Goal: Task Accomplishment & Management: Manage account settings

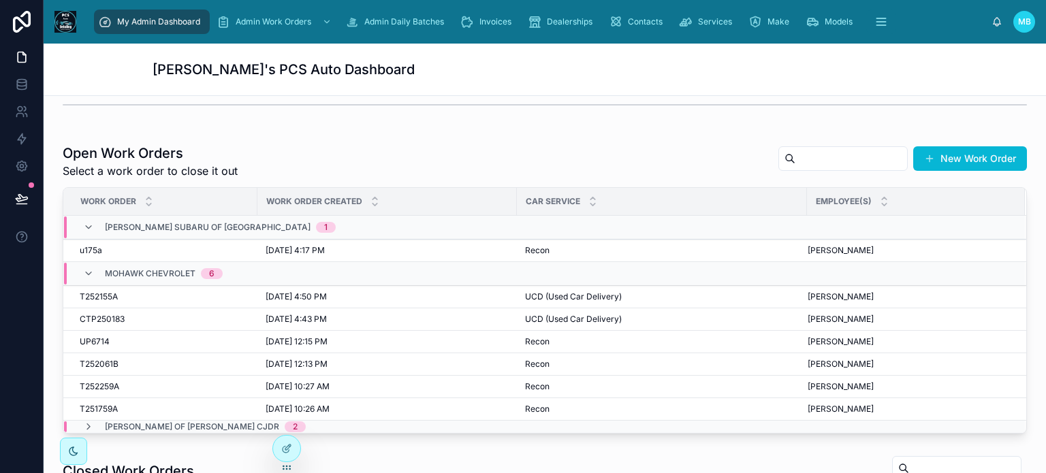
scroll to position [341, 0]
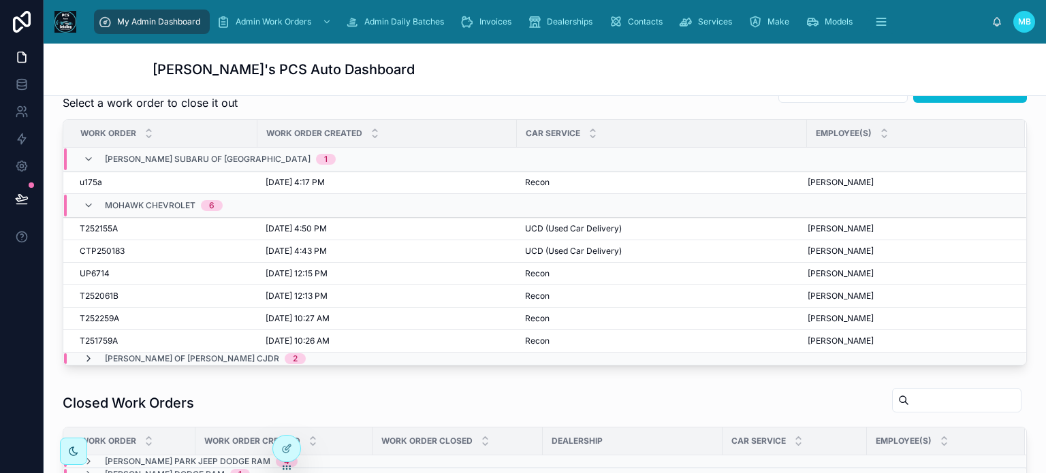
click at [86, 355] on icon at bounding box center [88, 359] width 11 height 11
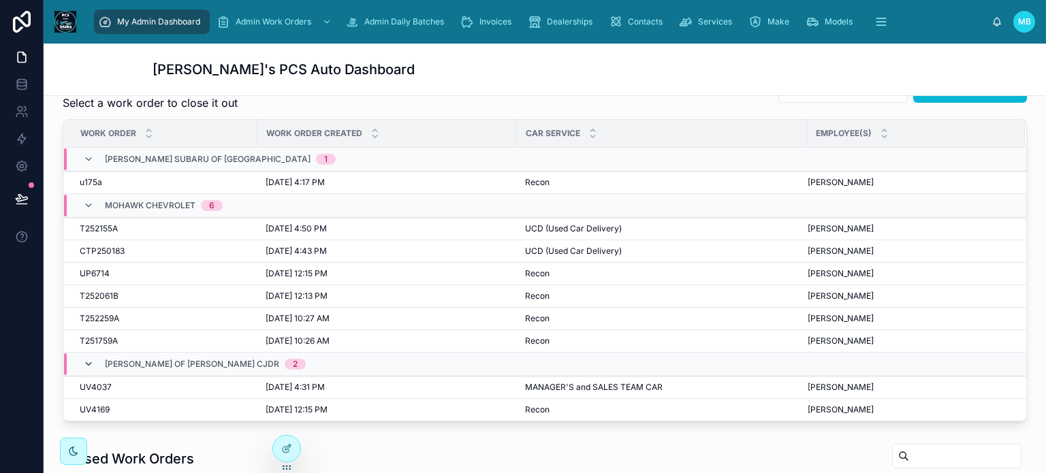
click at [87, 359] on icon at bounding box center [88, 364] width 11 height 11
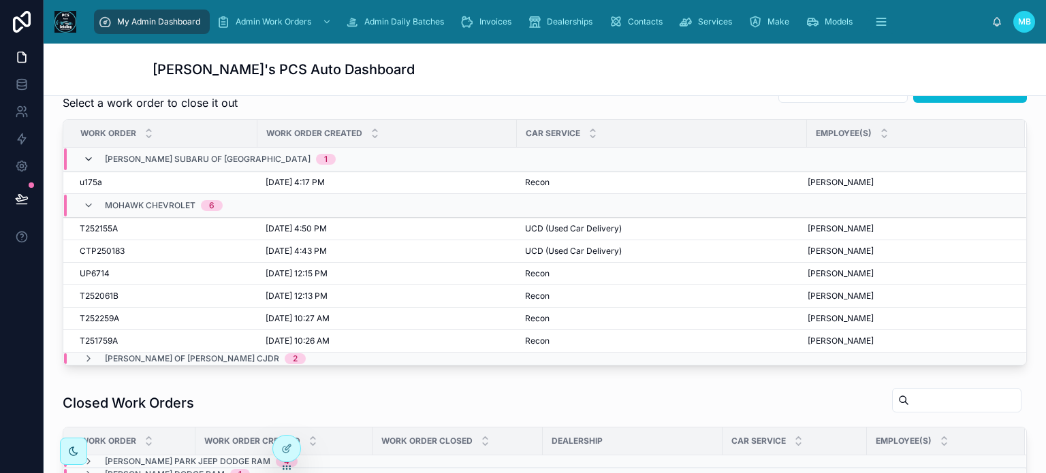
click at [86, 156] on icon at bounding box center [88, 159] width 11 height 11
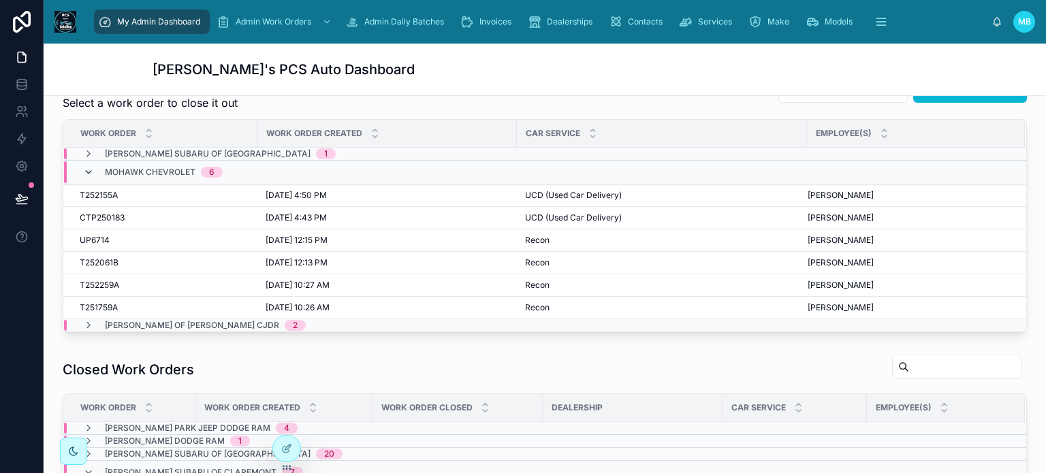
click at [91, 168] on icon at bounding box center [88, 172] width 11 height 11
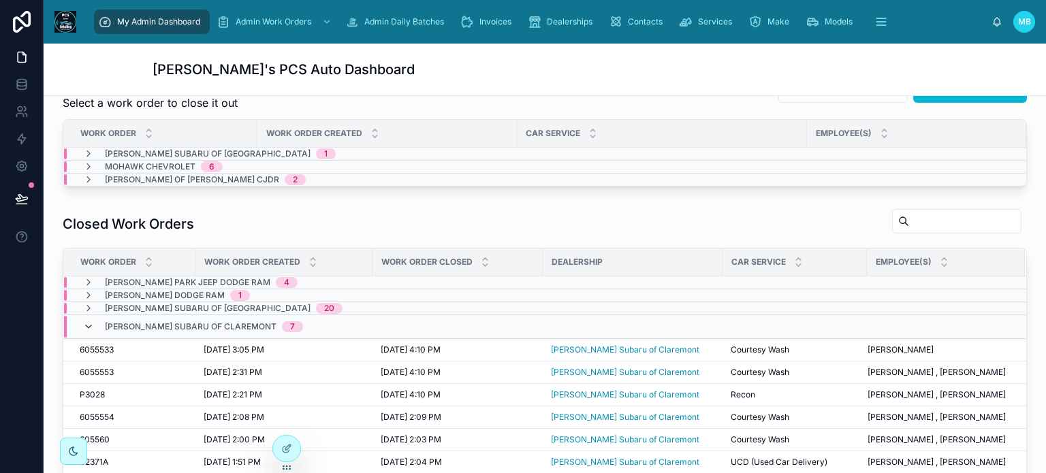
click at [93, 322] on icon at bounding box center [88, 327] width 11 height 11
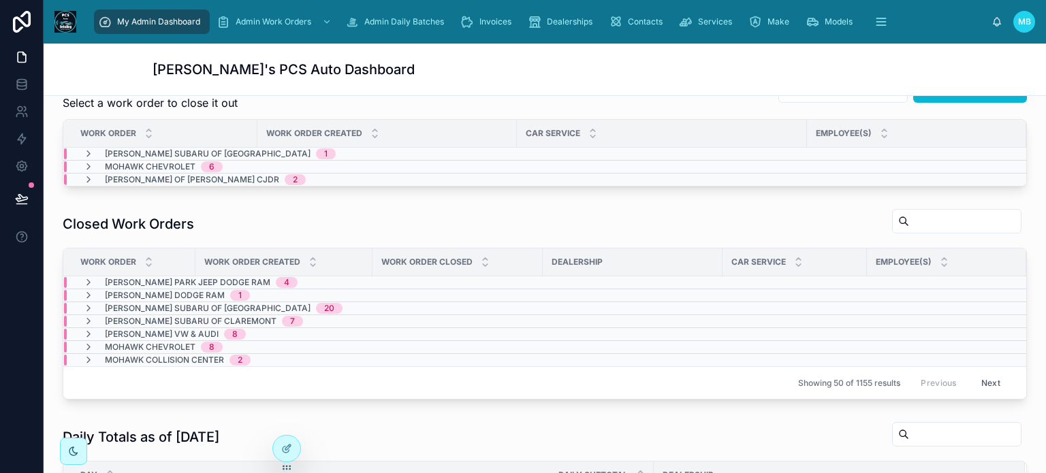
click at [93, 322] on icon at bounding box center [88, 321] width 11 height 11
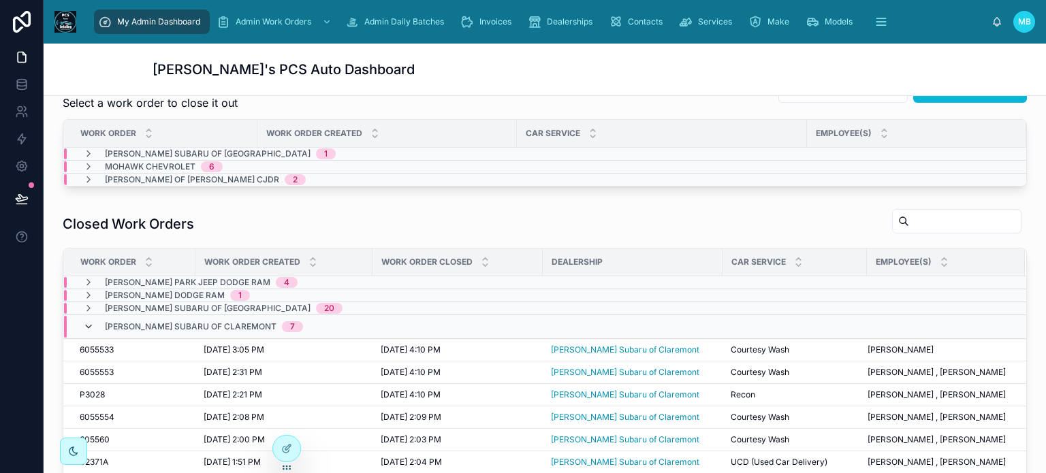
click at [87, 324] on icon at bounding box center [88, 327] width 11 height 11
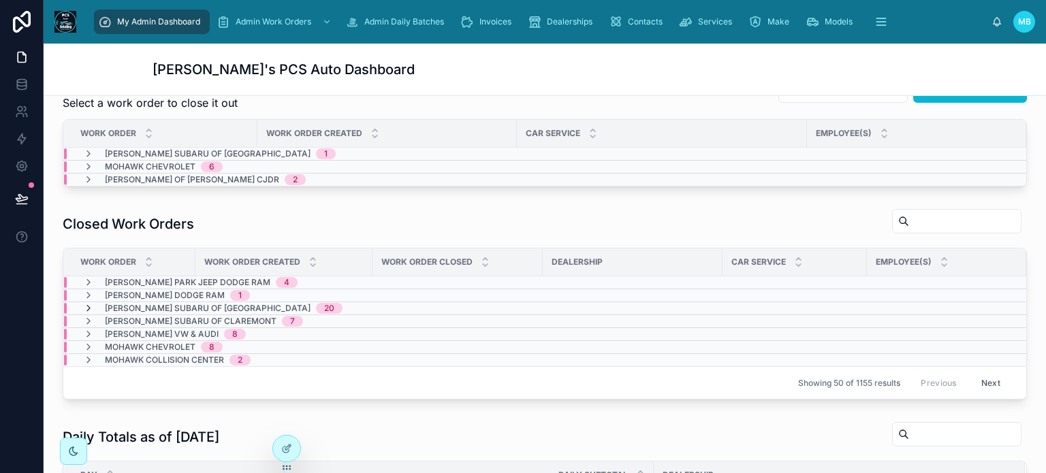
click at [84, 303] on icon at bounding box center [88, 308] width 11 height 11
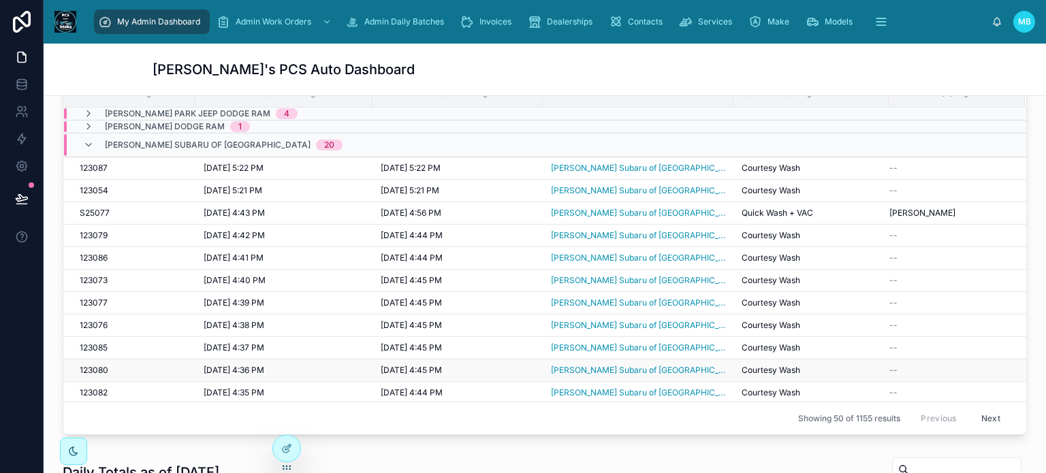
scroll to position [409, 0]
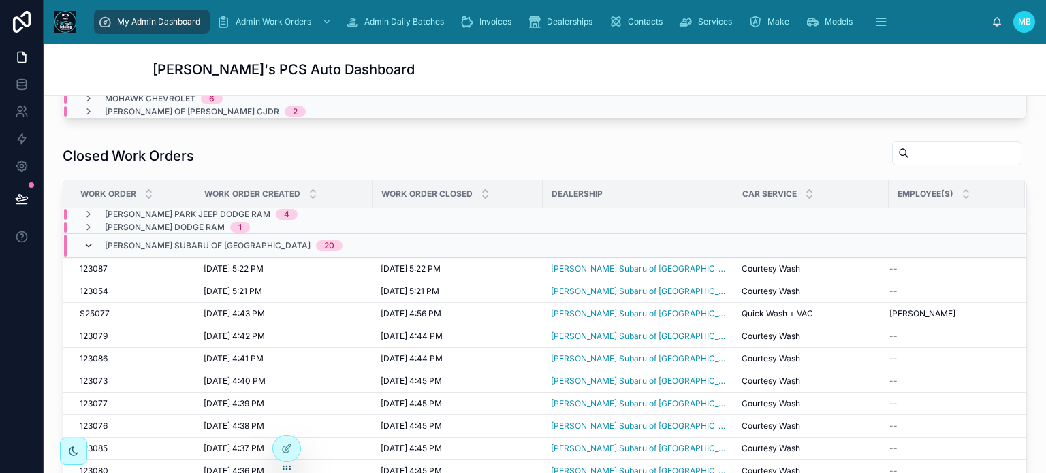
click at [90, 243] on icon at bounding box center [88, 245] width 11 height 11
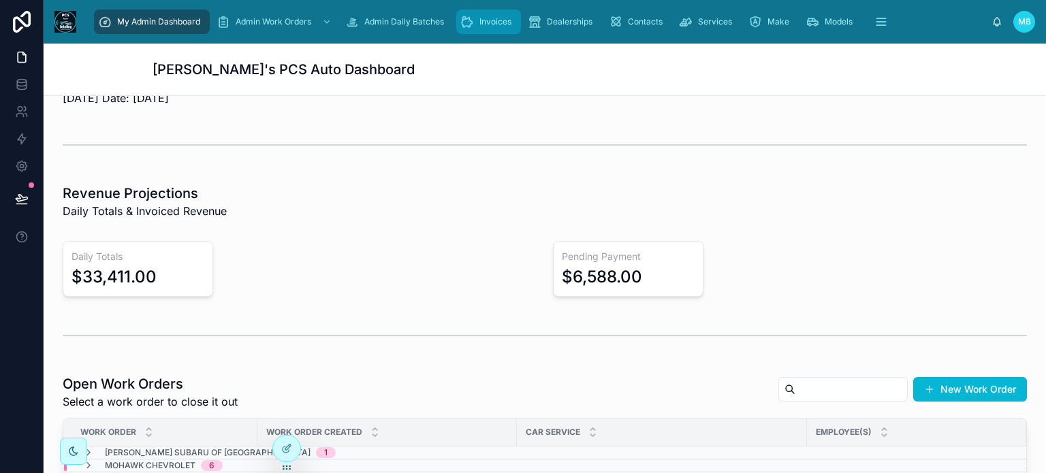
scroll to position [0, 0]
